Goal: Information Seeking & Learning: Learn about a topic

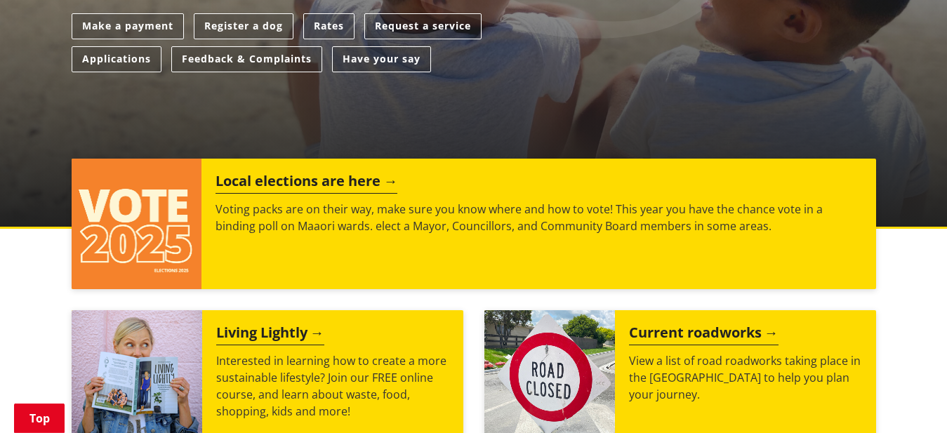
scroll to position [430, 0]
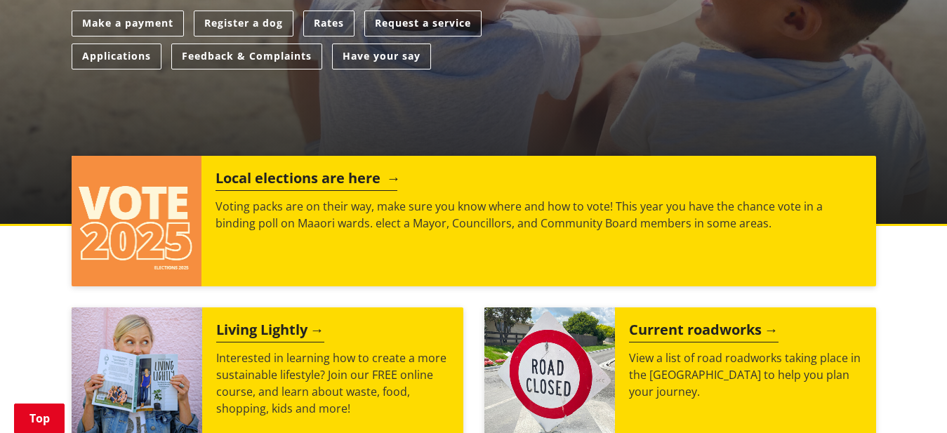
click at [315, 178] on h2 "Local elections are here" at bounding box center [306, 180] width 182 height 21
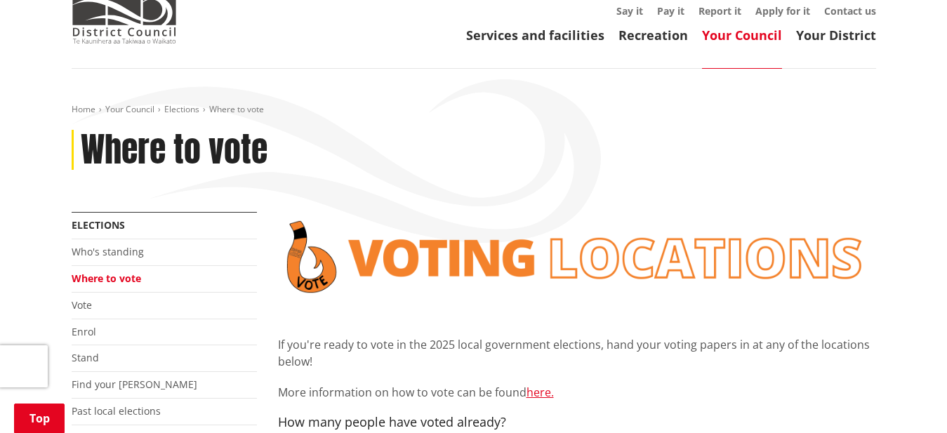
scroll to position [215, 0]
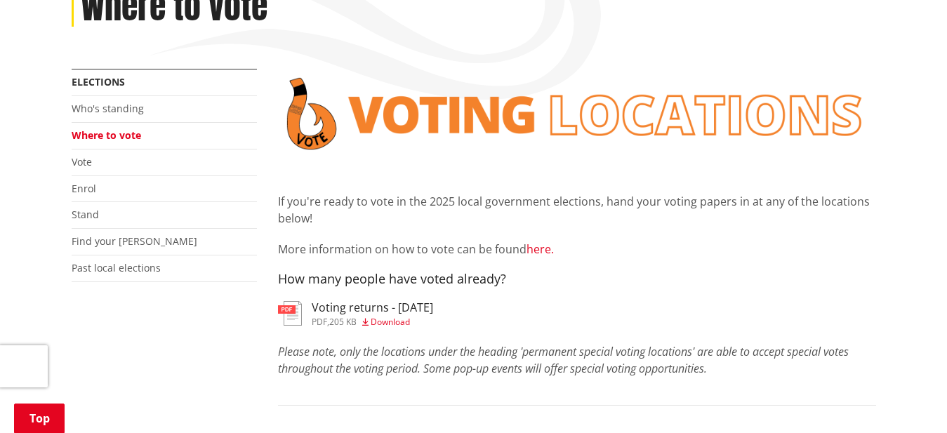
click at [540, 247] on link "here." at bounding box center [539, 248] width 27 height 15
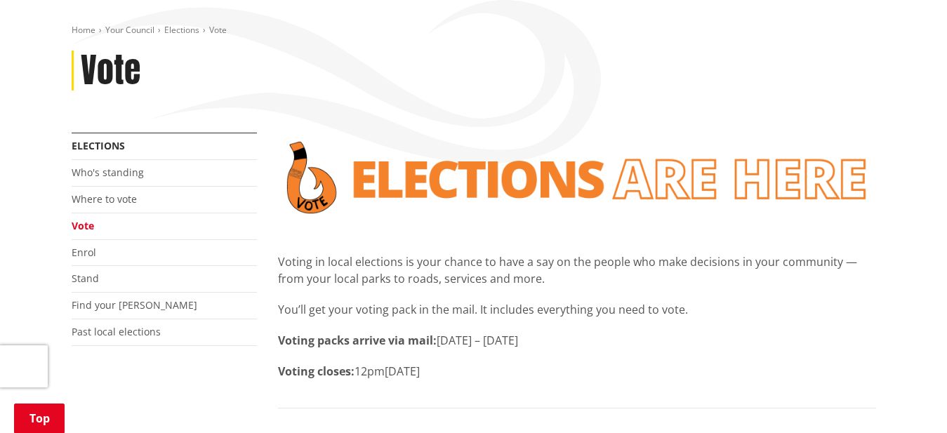
scroll to position [72, 0]
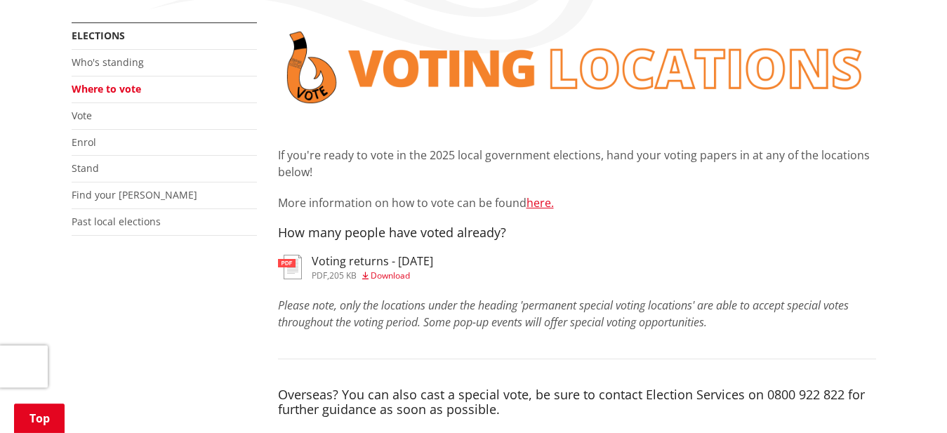
scroll to position [286, 0]
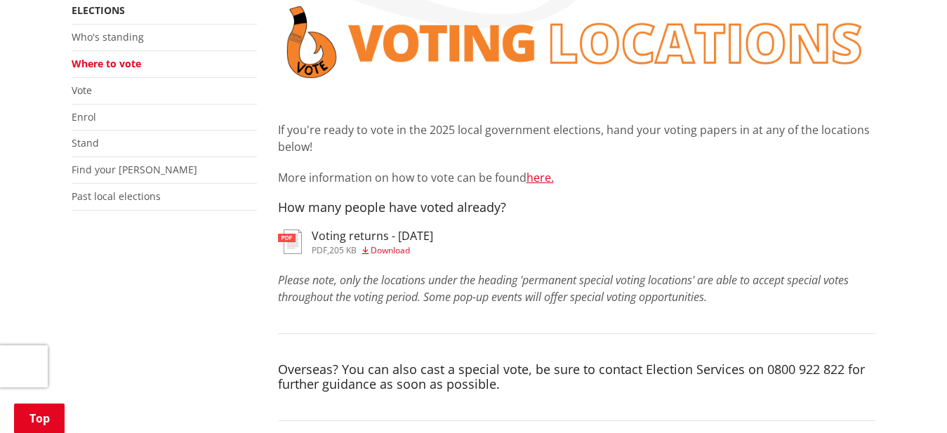
click at [328, 234] on h3 "Voting returns - [DATE]" at bounding box center [372, 235] width 121 height 13
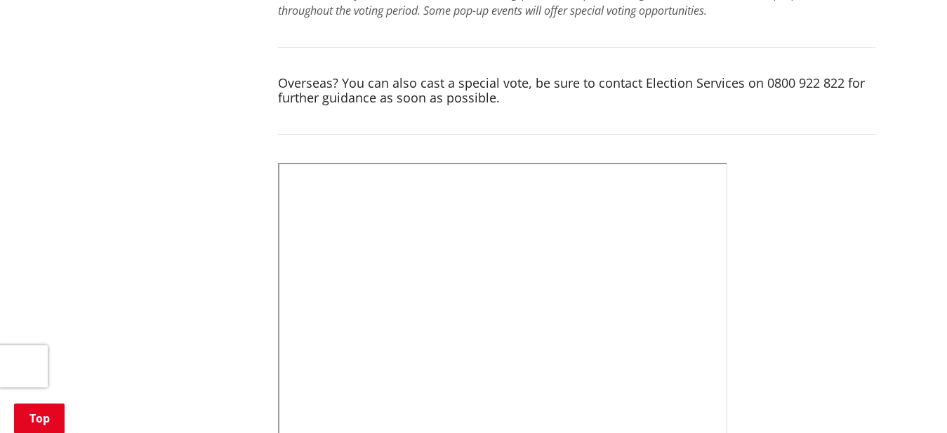
scroll to position [716, 0]
